Goal: Transaction & Acquisition: Purchase product/service

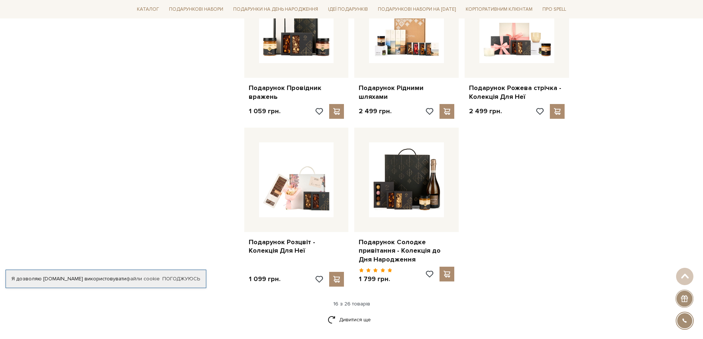
scroll to position [812, 0]
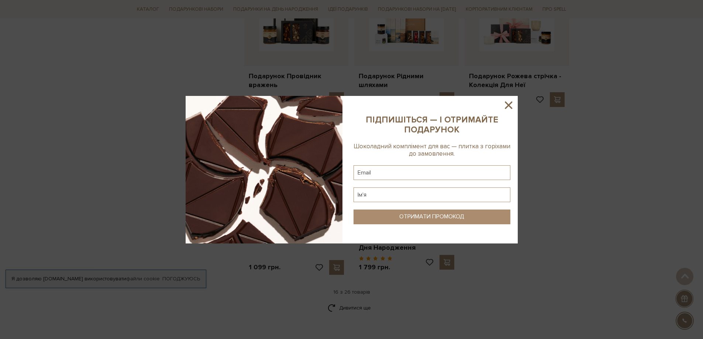
click at [512, 103] on icon at bounding box center [509, 105] width 13 height 13
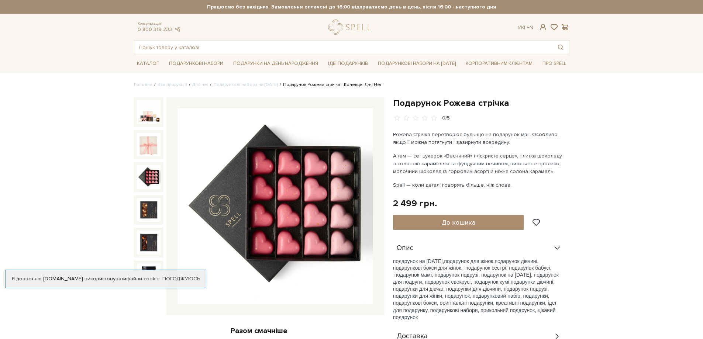
click at [151, 175] on img at bounding box center [149, 177] width 24 height 24
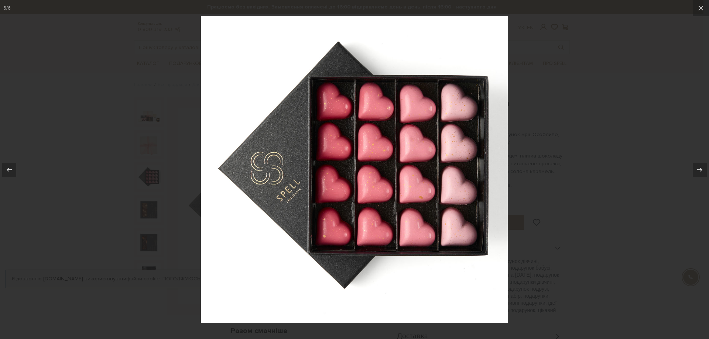
click at [633, 143] on div at bounding box center [354, 169] width 709 height 339
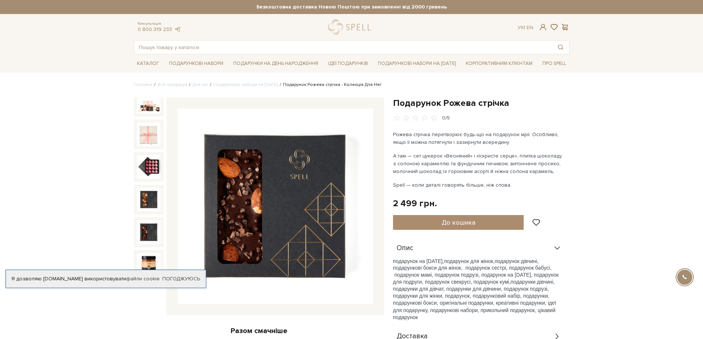
scroll to position [16, 0]
